Goal: Transaction & Acquisition: Purchase product/service

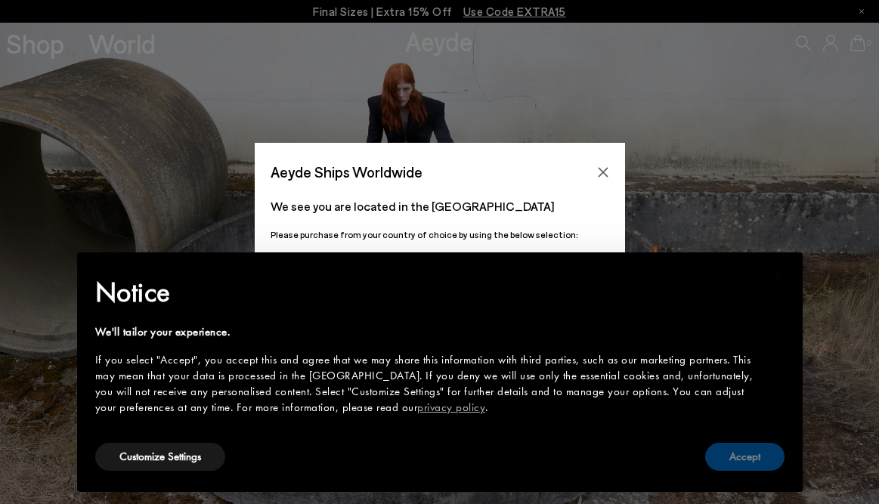
click at [739, 444] on button "Accept" at bounding box center [744, 457] width 79 height 28
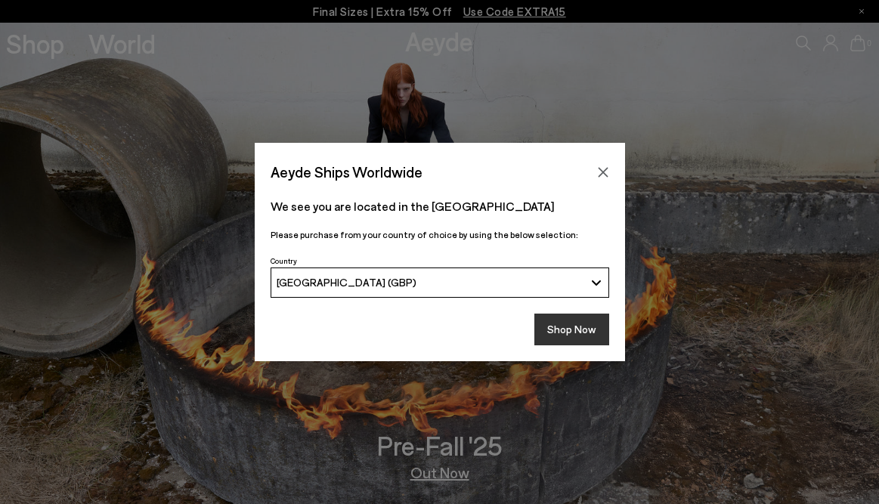
click at [584, 320] on button "Shop Now" at bounding box center [571, 330] width 75 height 32
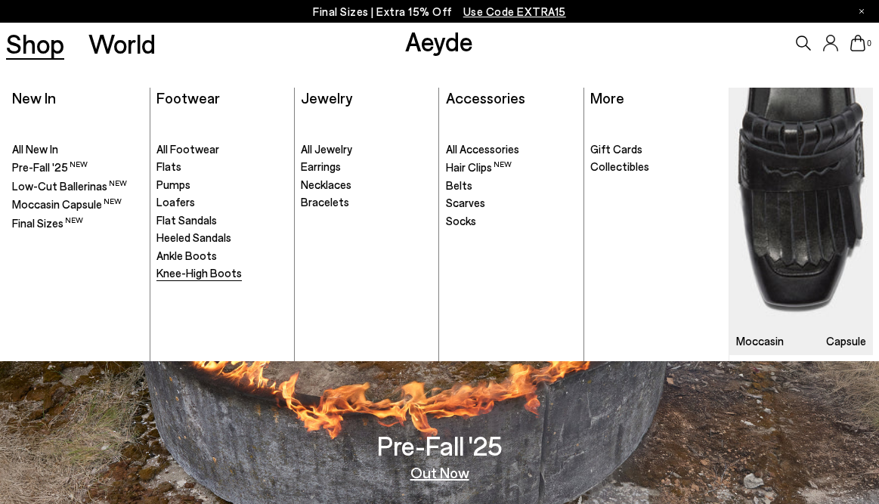
click at [190, 277] on span "Knee-High Boots" at bounding box center [198, 273] width 85 height 14
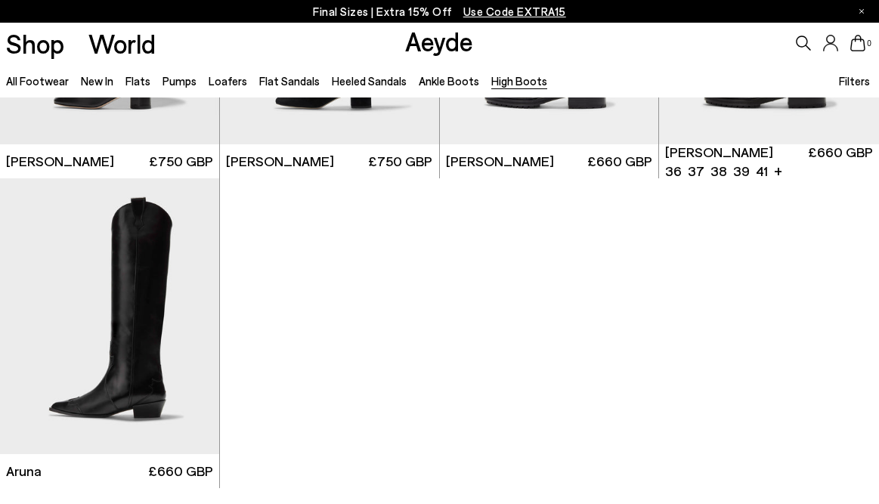
scroll to position [635, 0]
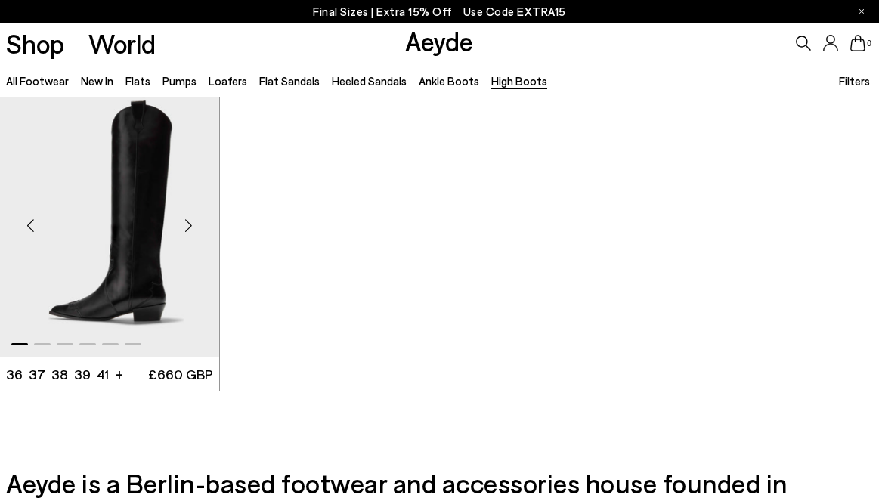
click at [163, 225] on img "1 / 6" at bounding box center [109, 220] width 219 height 276
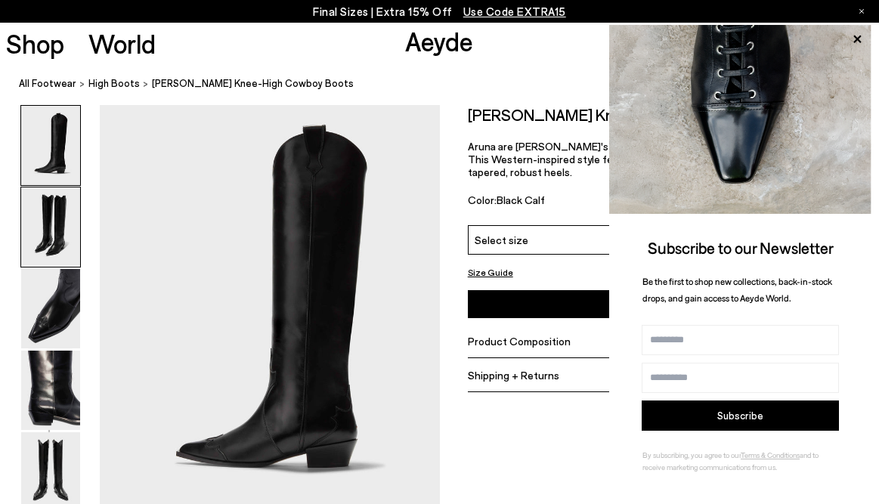
click at [54, 243] on img at bounding box center [50, 226] width 59 height 79
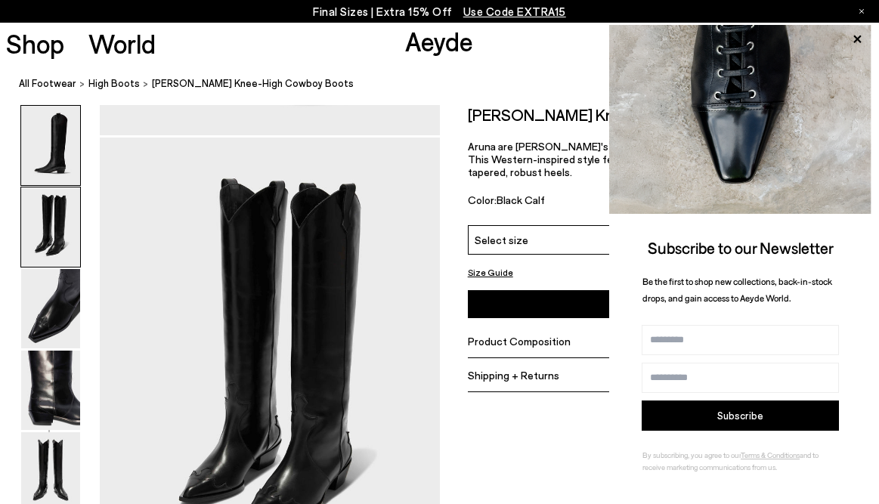
scroll to position [403, 0]
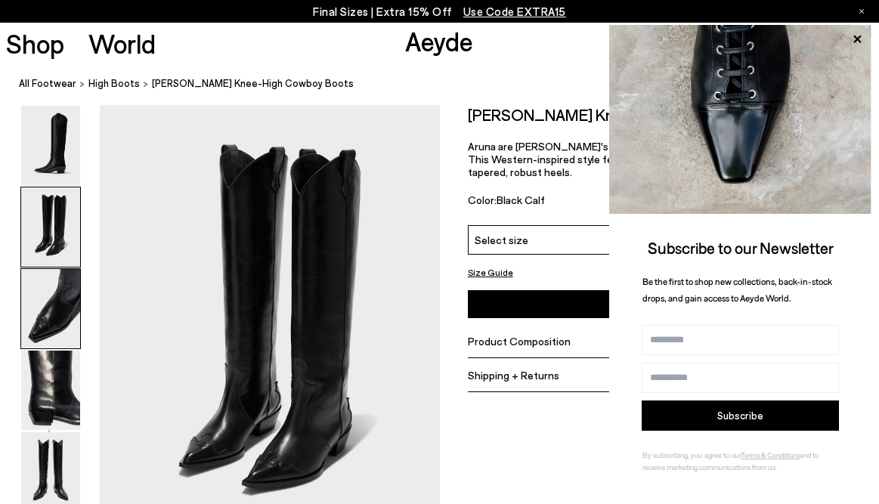
click at [54, 295] on img at bounding box center [50, 308] width 59 height 79
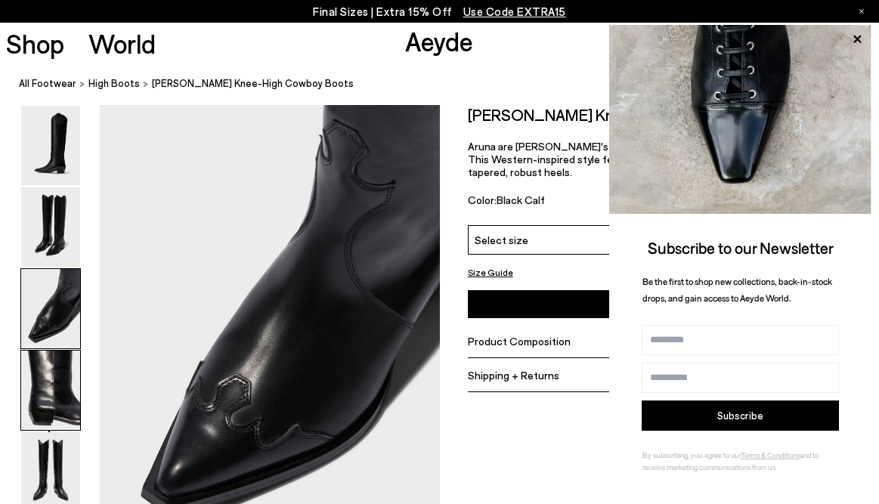
click at [57, 393] on img at bounding box center [50, 390] width 59 height 79
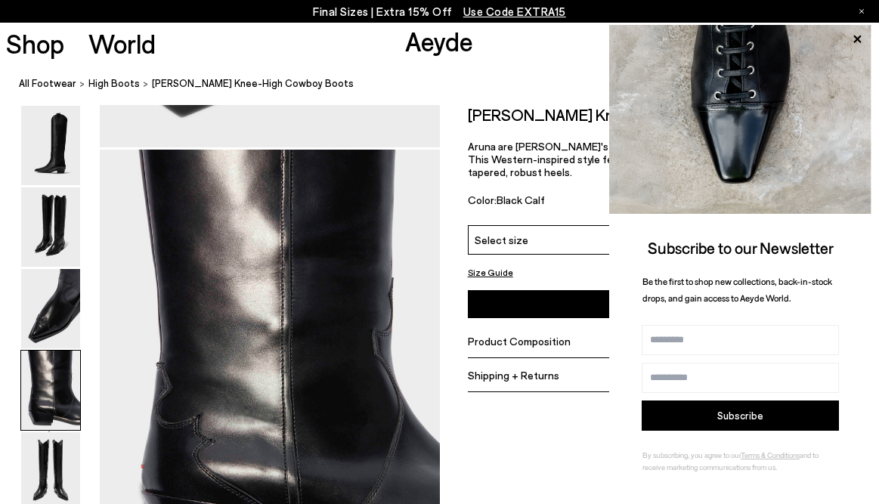
scroll to position [1314, 0]
